Goal: Task Accomplishment & Management: Use online tool/utility

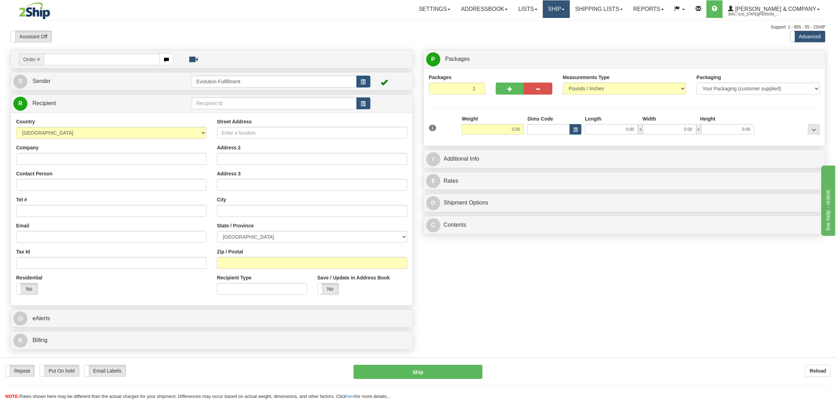
drag, startPoint x: 581, startPoint y: 15, endPoint x: 582, endPoint y: 19, distance: 4.2
click at [570, 15] on link "Ship" at bounding box center [556, 9] width 27 height 18
click at [563, 33] on span "OnHold / Order Queue" at bounding box center [538, 34] width 50 height 6
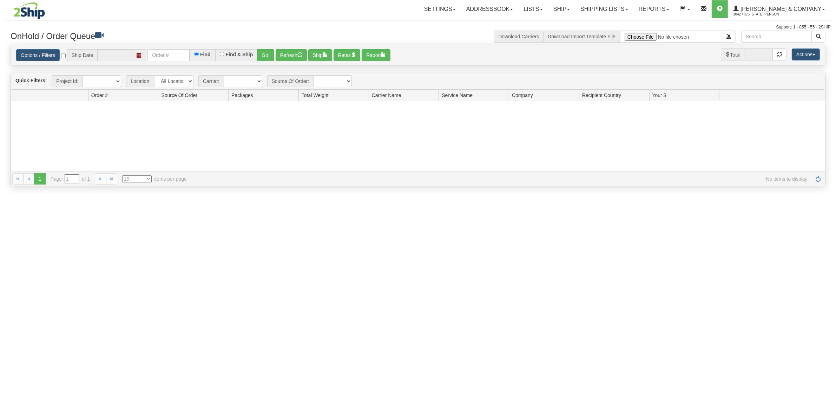
type input "[DATE]"
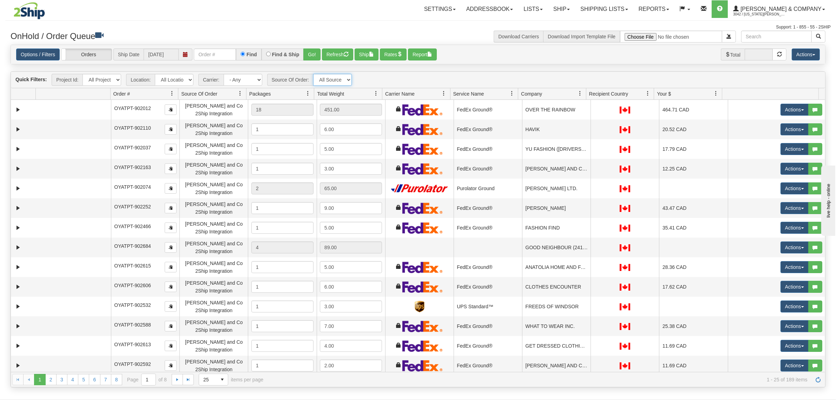
click at [329, 82] on select "All Sources Yates and Co 2Ship Integration" at bounding box center [332, 80] width 39 height 12
drag, startPoint x: 360, startPoint y: 71, endPoint x: 452, endPoint y: 72, distance: 91.3
click at [362, 71] on div "Is equal to Is not equal to Contains Does not contains CAD USD EUR ZAR RON ANG …" at bounding box center [418, 216] width 826 height 343
click at [580, 93] on span at bounding box center [580, 94] width 6 height 6
click at [588, 108] on span "Sort Ascending" at bounding box center [606, 109] width 37 height 7
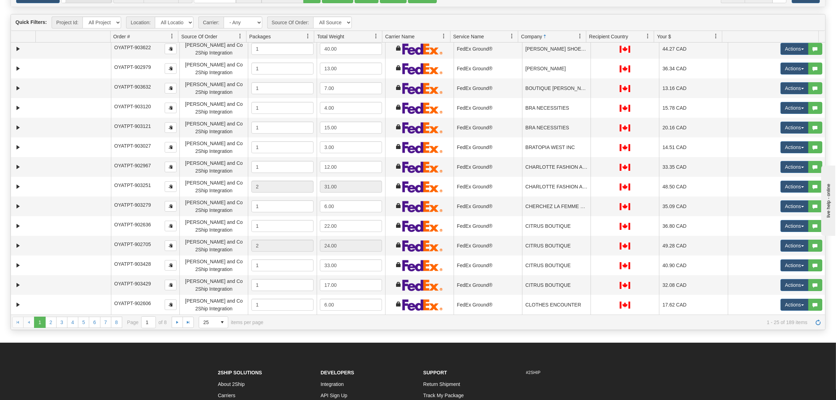
scroll to position [146, 0]
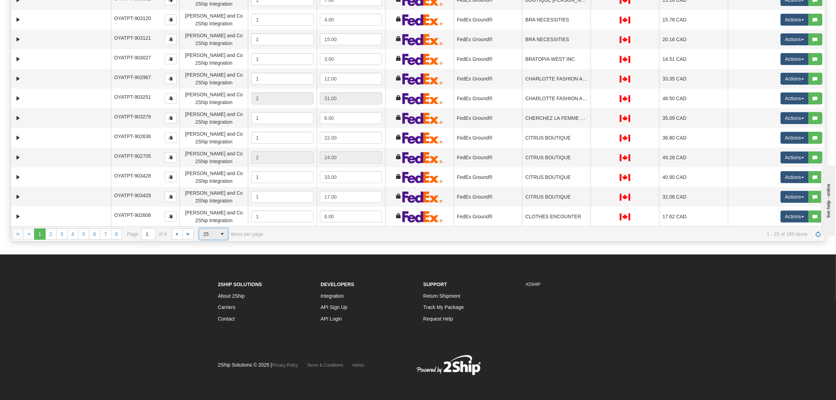
click at [210, 234] on span "25" at bounding box center [207, 233] width 9 height 7
click at [209, 272] on span "100" at bounding box center [206, 275] width 8 height 7
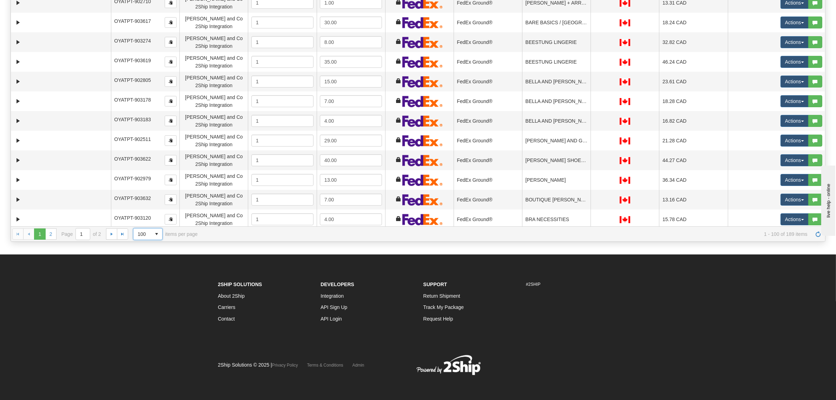
scroll to position [0, 0]
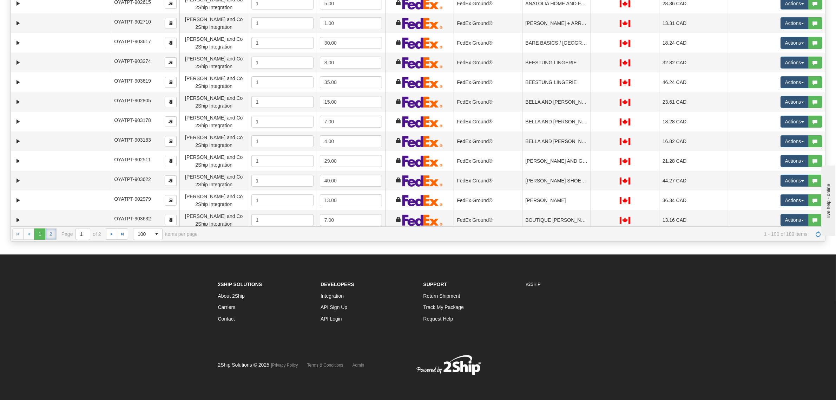
click at [51, 230] on link "2" at bounding box center [50, 233] width 11 height 11
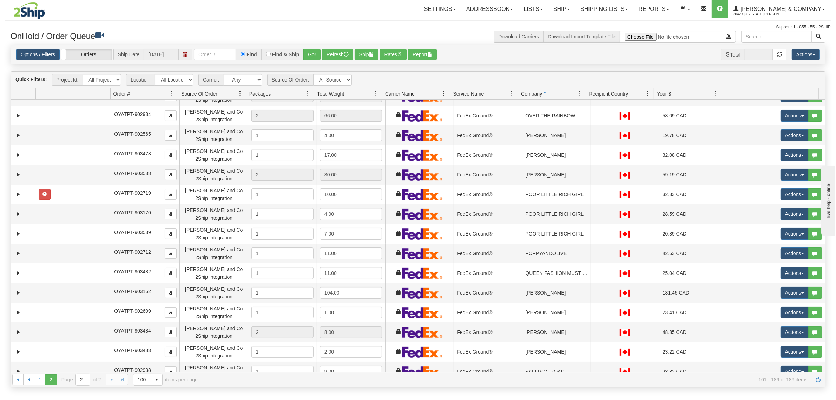
scroll to position [351, 0]
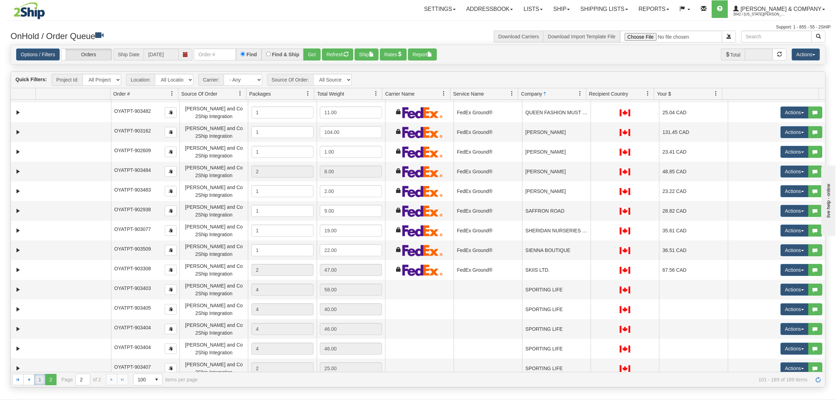
click at [42, 383] on link "1" at bounding box center [39, 379] width 11 height 11
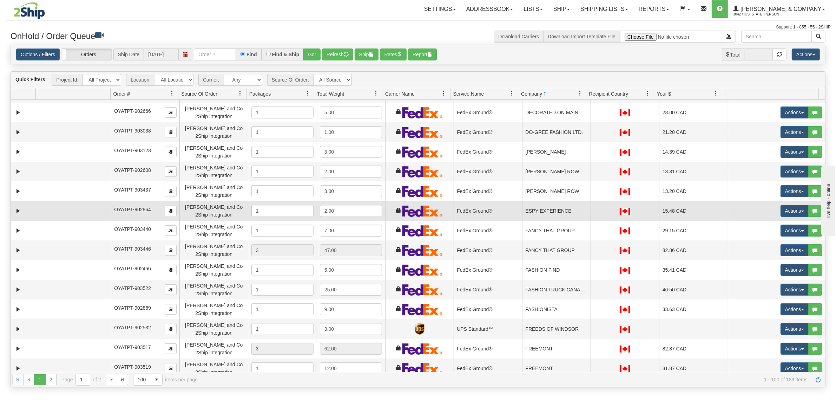
scroll to position [527, 0]
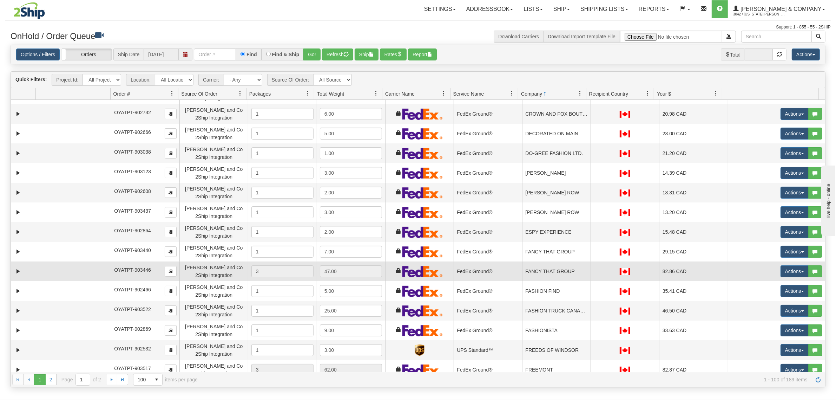
click at [540, 265] on td "FANCY THAT GROUP" at bounding box center [556, 271] width 68 height 20
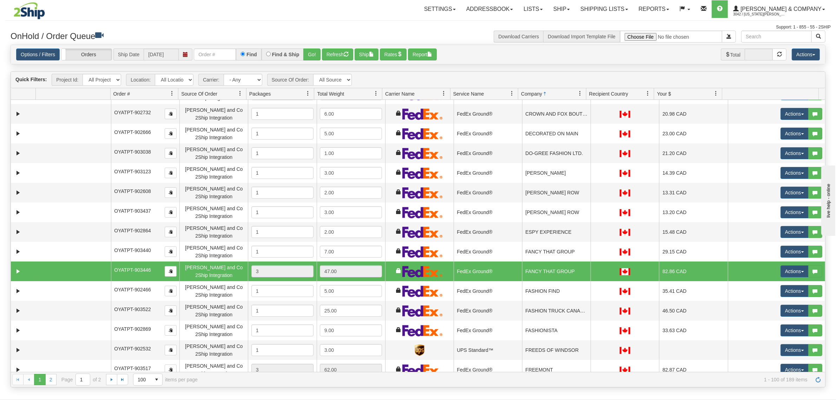
scroll to position [615, 0]
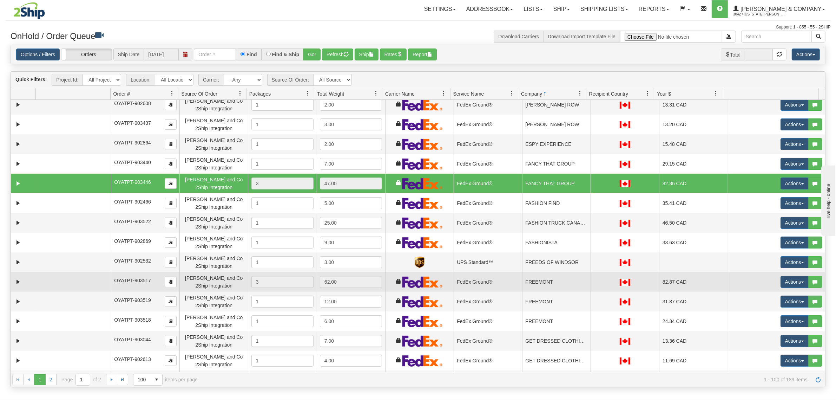
click at [549, 275] on td "FREEMONT" at bounding box center [556, 282] width 68 height 20
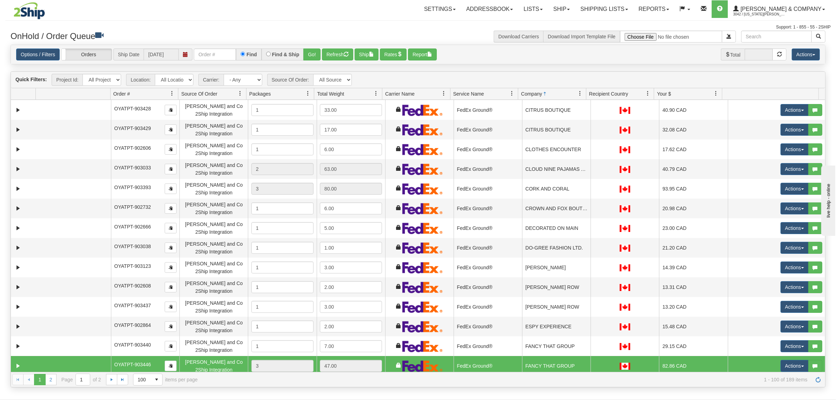
scroll to position [333, 0]
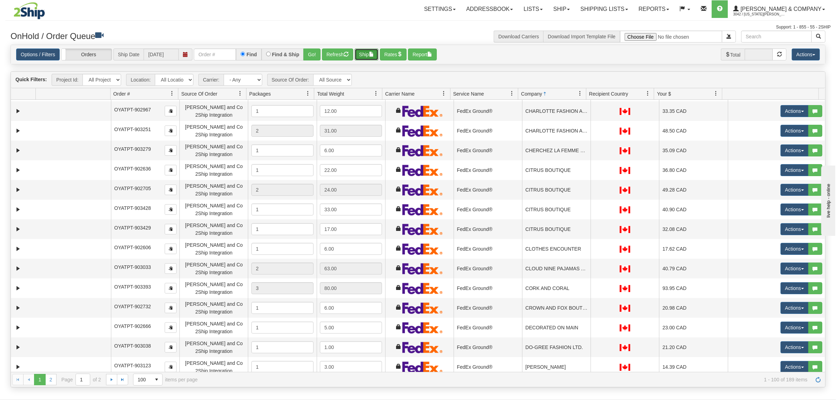
click at [364, 52] on button "Ship" at bounding box center [367, 54] width 24 height 12
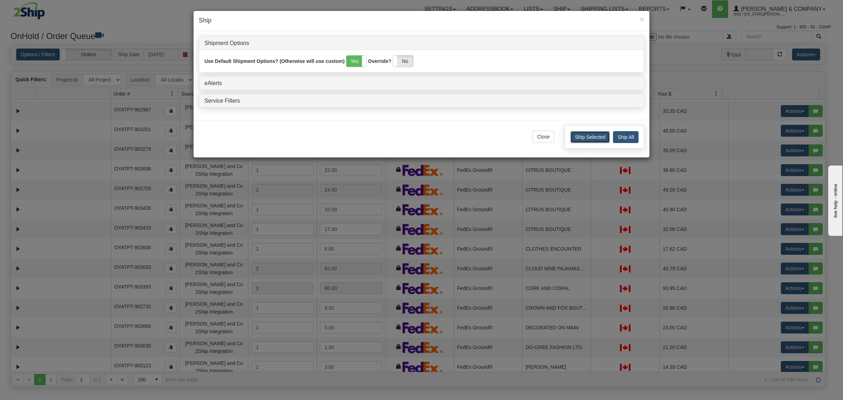
click at [598, 141] on button "Ship Selected" at bounding box center [589, 137] width 39 height 12
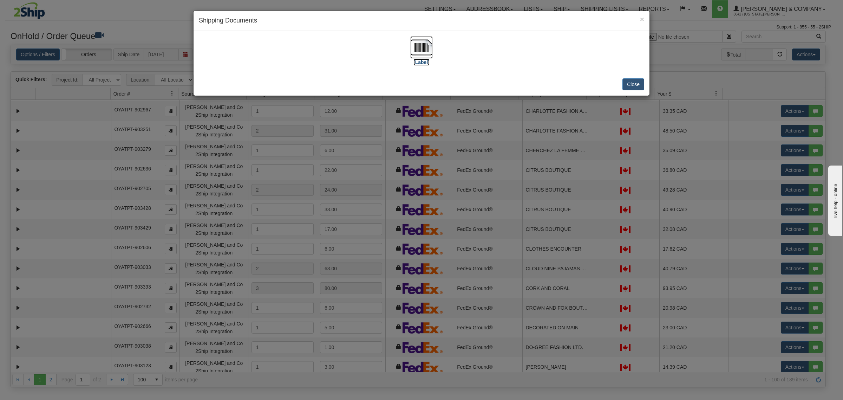
click at [423, 41] on img at bounding box center [421, 47] width 22 height 22
click at [632, 80] on button "Close" at bounding box center [633, 84] width 22 height 12
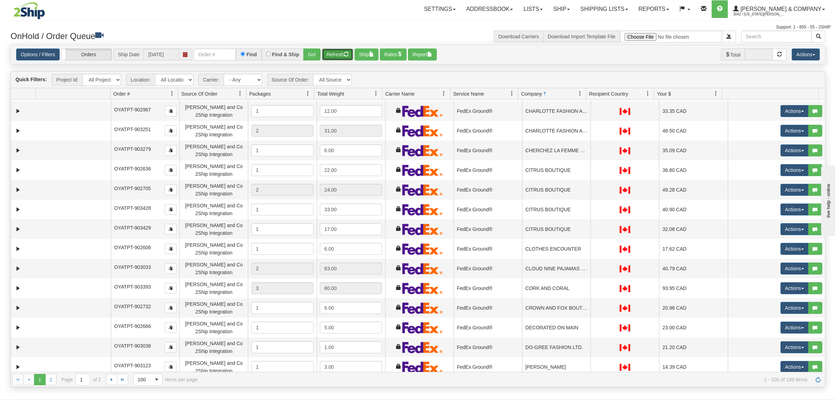
click at [345, 54] on button "Refresh" at bounding box center [337, 54] width 31 height 12
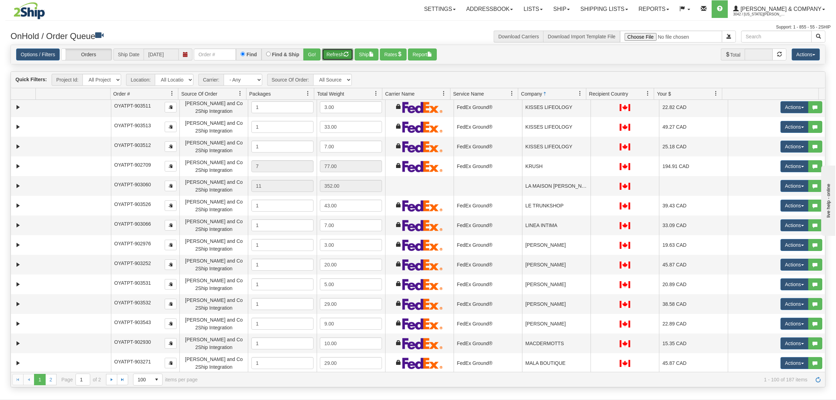
scroll to position [1694, 0]
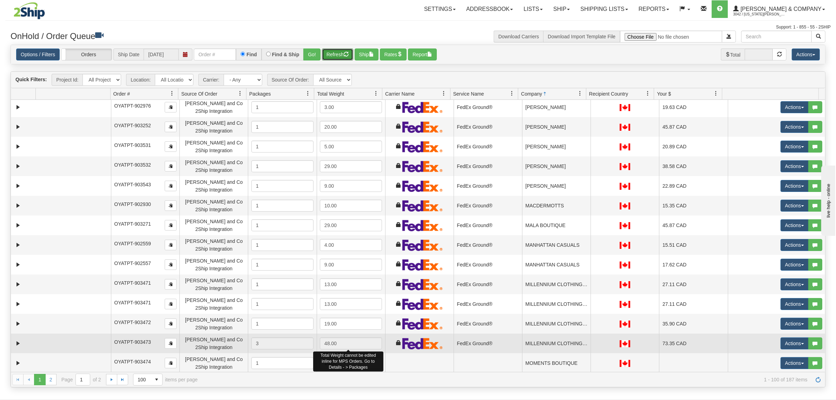
click at [342, 338] on div "48.00" at bounding box center [351, 343] width 62 height 12
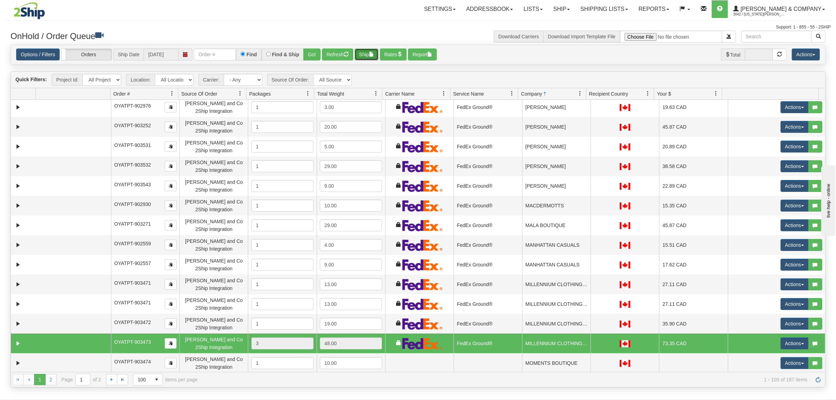
click at [378, 52] on button "Ship" at bounding box center [367, 54] width 24 height 12
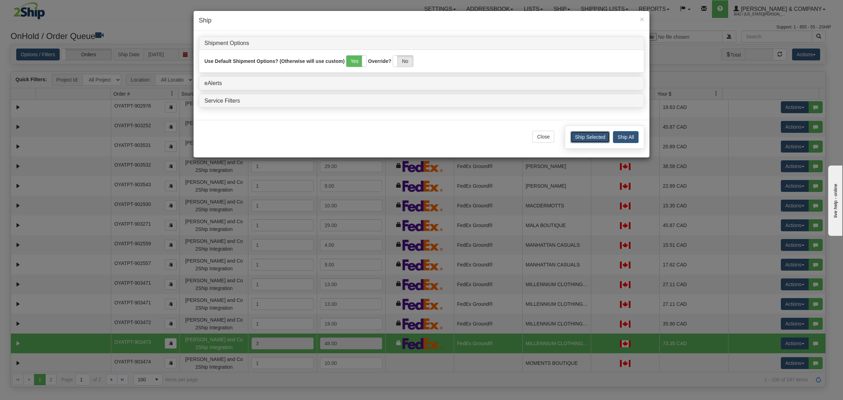
click at [585, 135] on button "Ship Selected" at bounding box center [589, 137] width 39 height 12
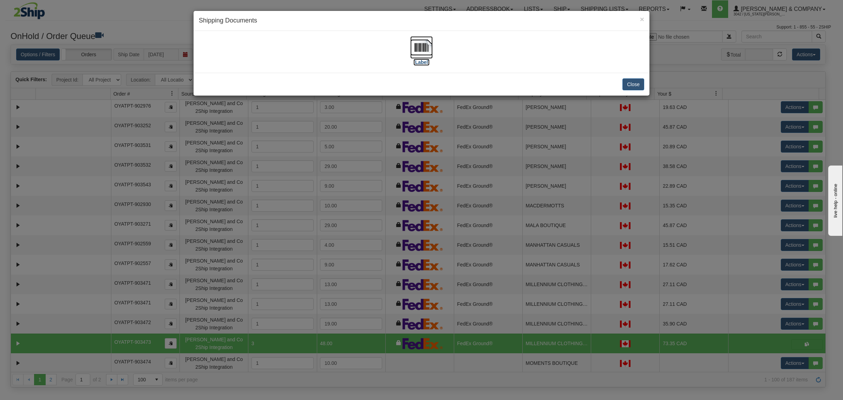
click at [414, 47] on img at bounding box center [421, 47] width 22 height 22
click at [627, 79] on button "Close" at bounding box center [633, 84] width 22 height 12
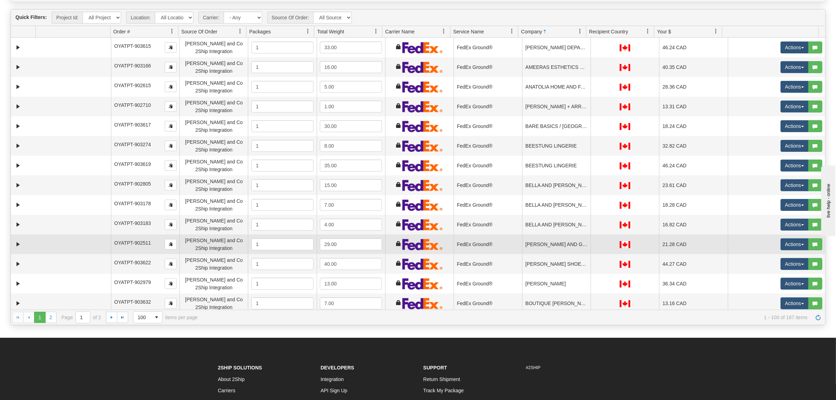
scroll to position [0, 0]
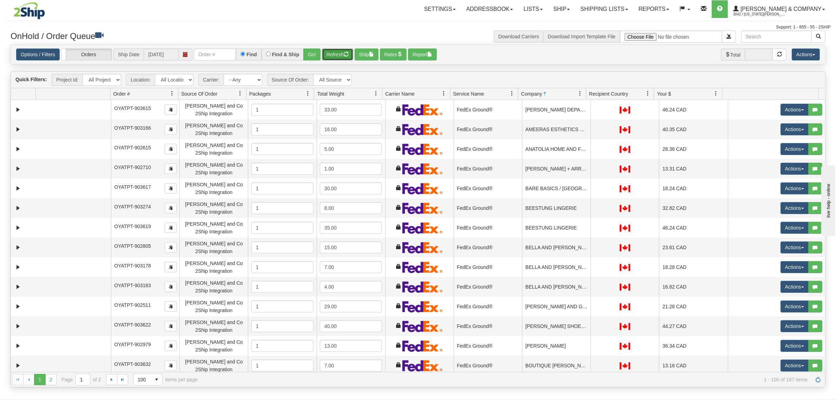
click at [344, 53] on button "Refresh" at bounding box center [337, 54] width 31 height 12
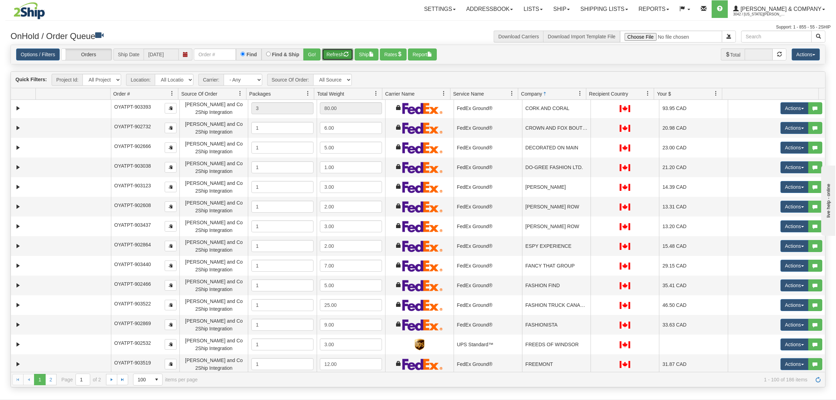
scroll to position [659, 0]
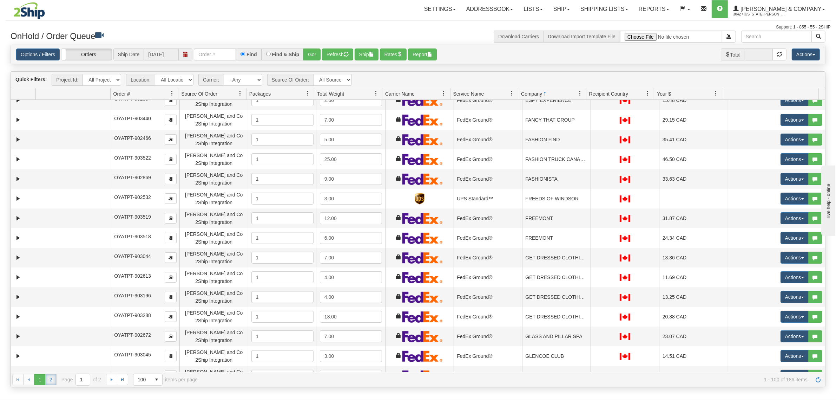
click at [50, 379] on link "2" at bounding box center [50, 379] width 11 height 11
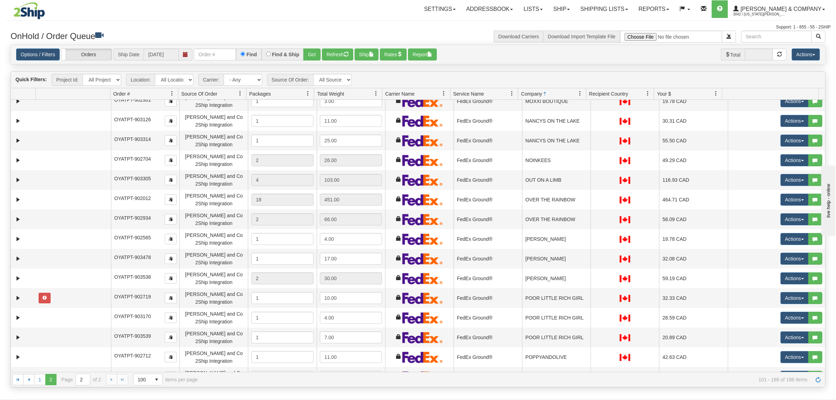
scroll to position [44, 0]
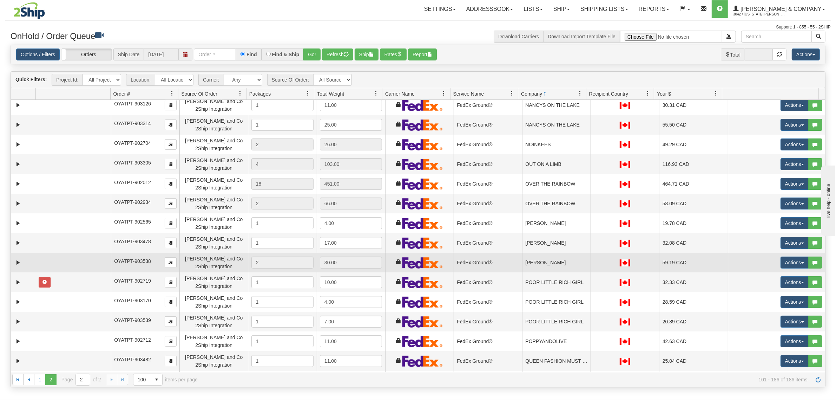
click at [524, 263] on td "PAOLA DI" at bounding box center [556, 263] width 68 height 20
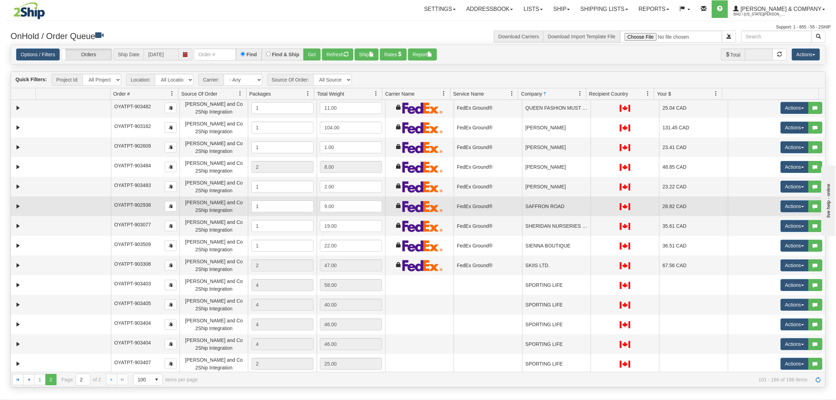
scroll to position [307, 0]
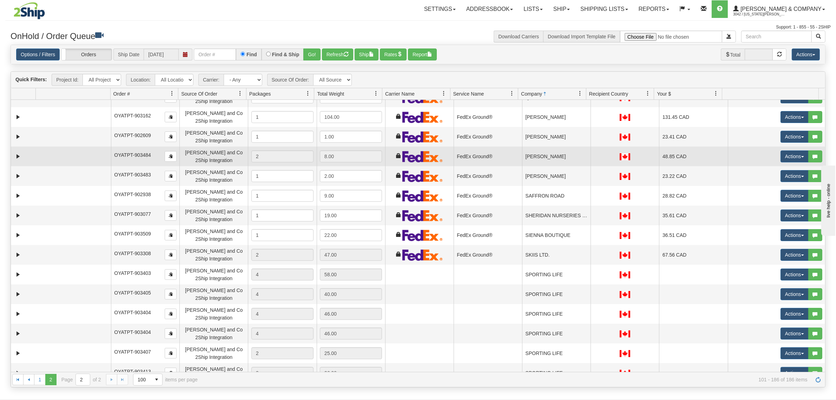
click at [544, 157] on td "ROBERT SIMMONDS" at bounding box center [556, 156] width 68 height 20
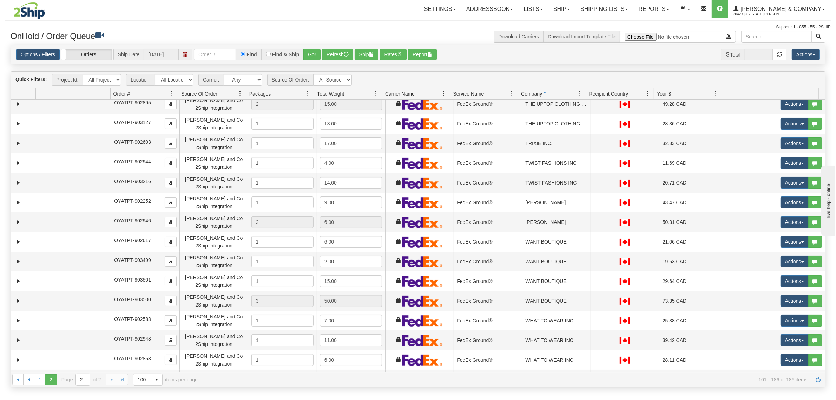
scroll to position [966, 0]
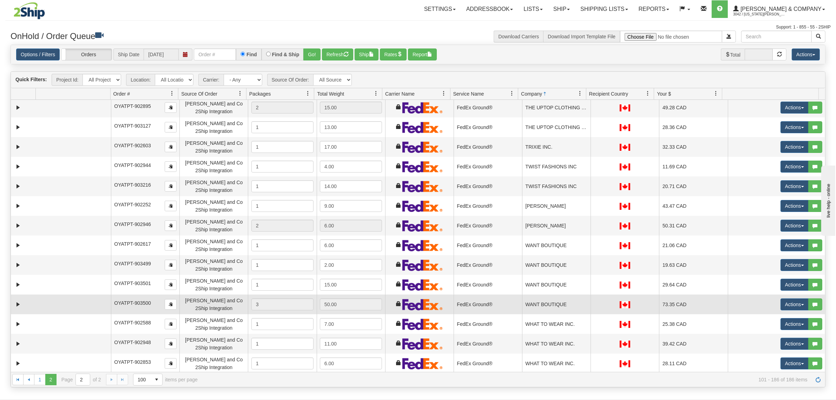
click at [192, 301] on div "Yates and Co 2Ship Integration" at bounding box center [214, 304] width 62 height 16
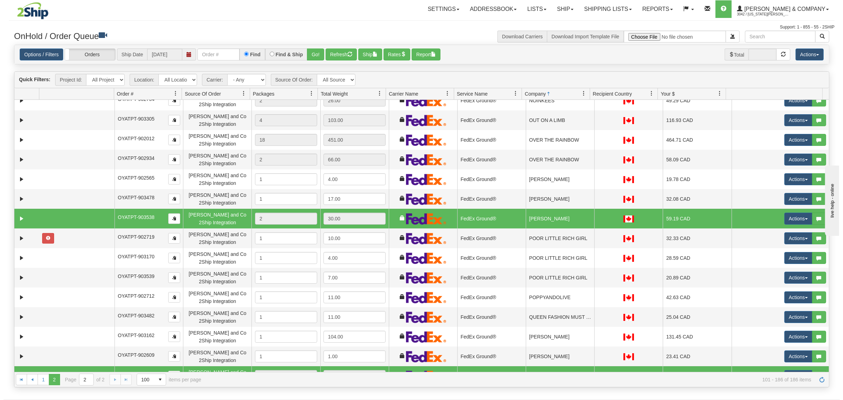
scroll to position [0, 0]
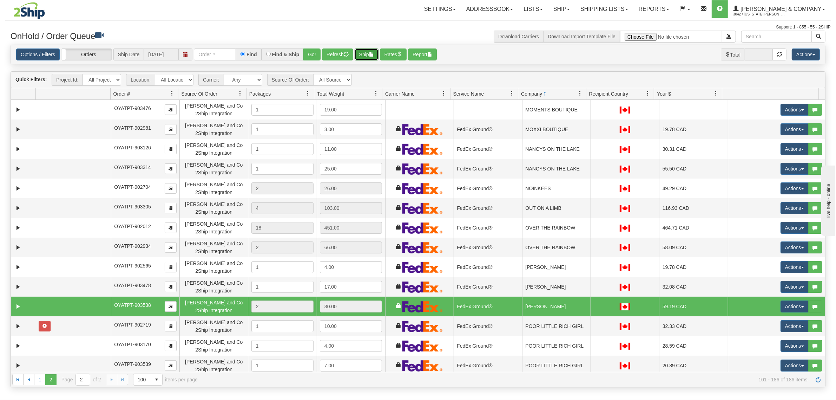
click at [369, 52] on button "Ship" at bounding box center [367, 54] width 24 height 12
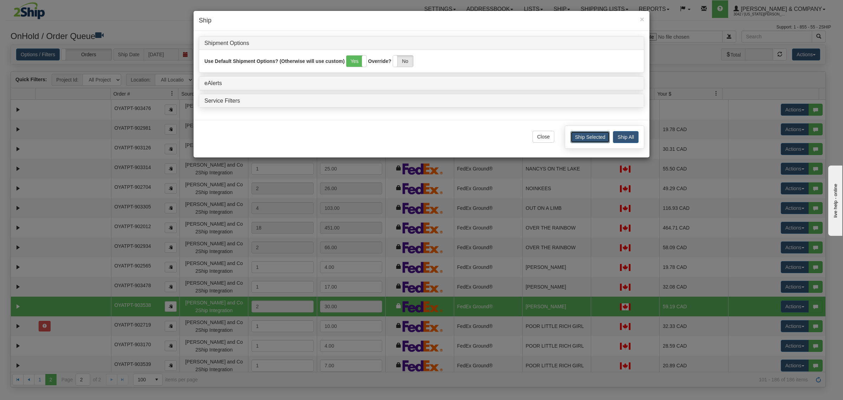
click at [585, 137] on button "Ship Selected" at bounding box center [589, 137] width 39 height 12
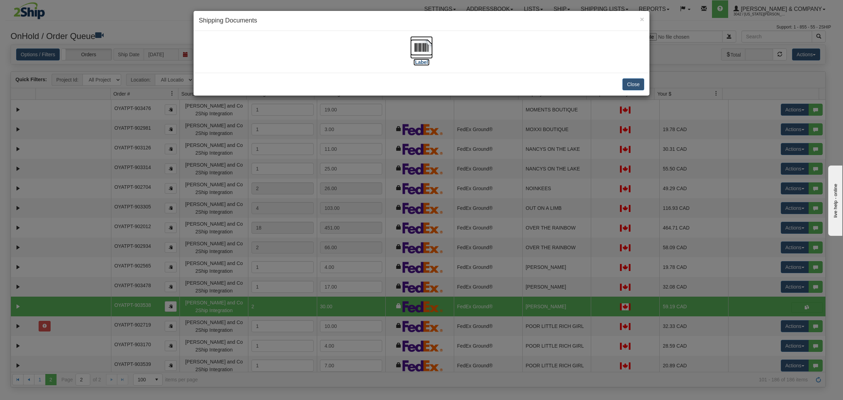
click at [426, 52] on img at bounding box center [421, 47] width 22 height 22
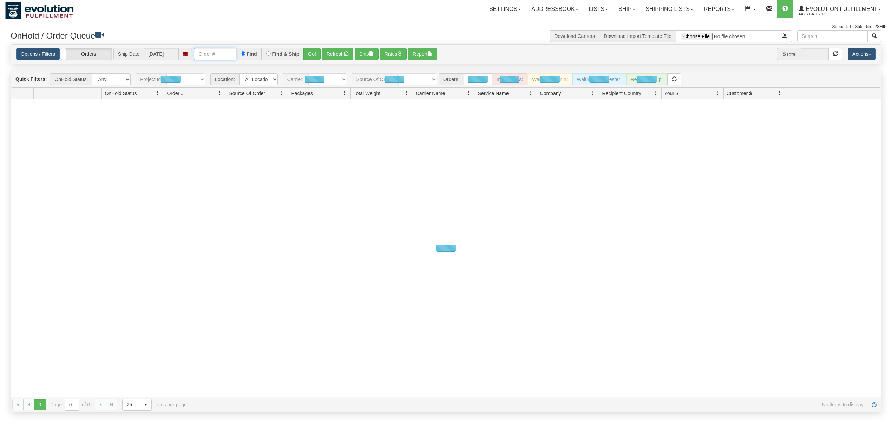
drag, startPoint x: 0, startPoint y: 0, endPoint x: 223, endPoint y: 57, distance: 229.8
click at [223, 57] on input "text" at bounding box center [215, 54] width 42 height 12
